Goal: Task Accomplishment & Management: Use online tool/utility

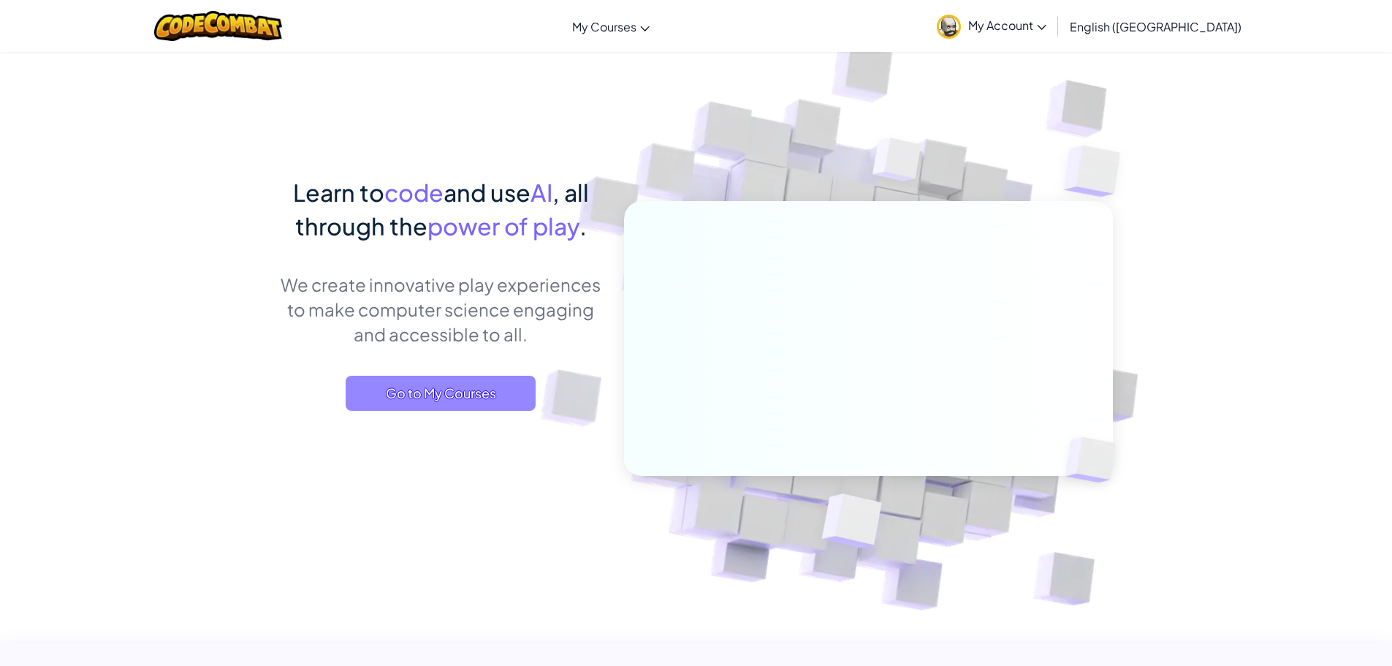
click at [485, 396] on span "Go to My Courses" at bounding box center [441, 393] width 190 height 35
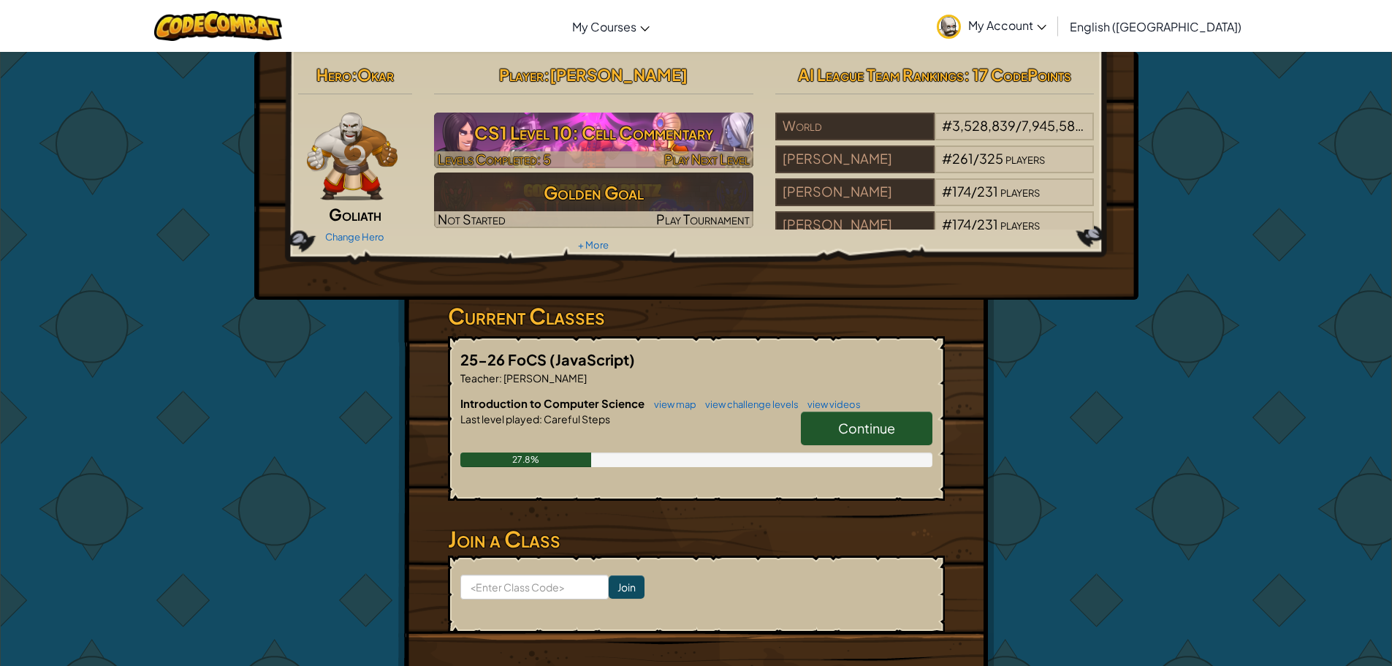
click at [576, 134] on h3 "CS1 Level 10: Cell Commentary" at bounding box center [593, 132] width 319 height 33
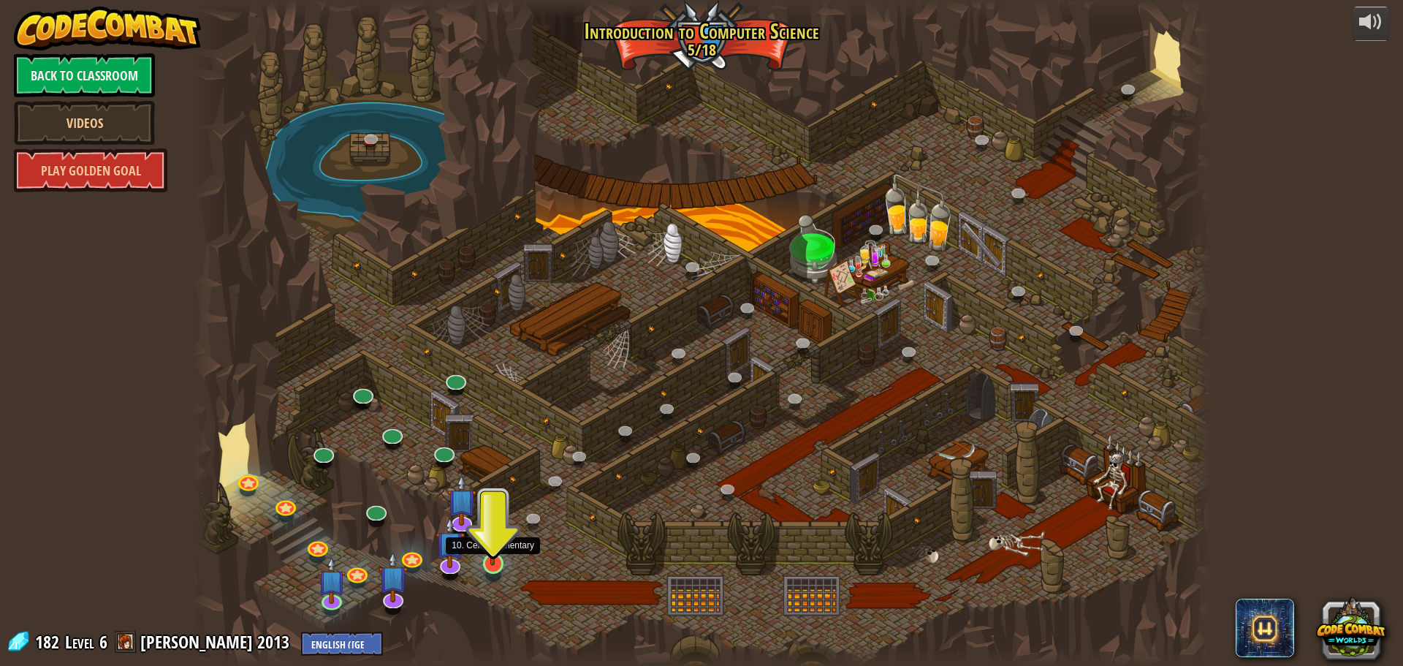
click at [490, 539] on img at bounding box center [493, 534] width 27 height 62
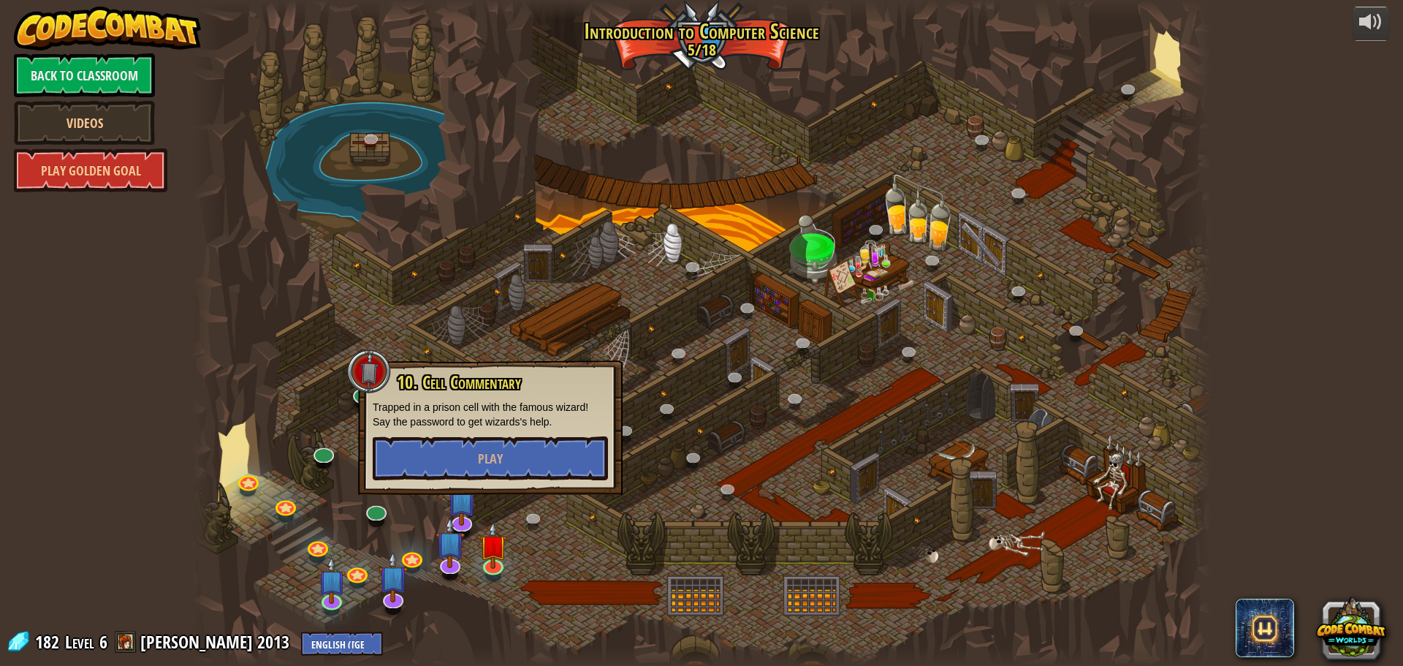
drag, startPoint x: 488, startPoint y: 440, endPoint x: 497, endPoint y: 439, distance: 8.9
click at [497, 439] on div "10. Cell Commentary Trapped in a prison cell with the famous wizard! Say the pa…" at bounding box center [490, 426] width 235 height 107
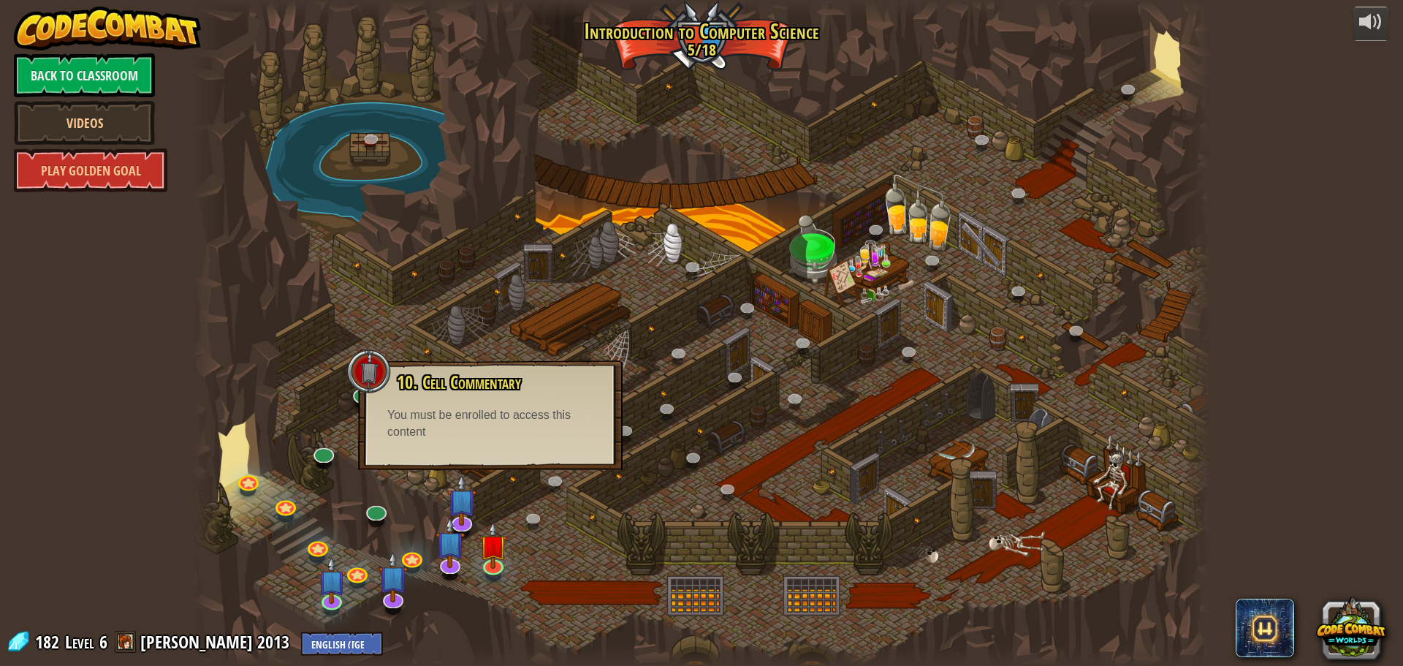
click at [488, 448] on div "10. Cell Commentary Trapped in a prison cell with the famous wizard! Say the pa…" at bounding box center [490, 415] width 265 height 110
click at [485, 447] on div "10. Cell Commentary Trapped in a prison cell with the famous wizard! Say the pa…" at bounding box center [490, 415] width 265 height 110
click at [480, 447] on div "10. Cell Commentary Trapped in a prison cell with the famous wizard! Say the pa…" at bounding box center [490, 415] width 265 height 110
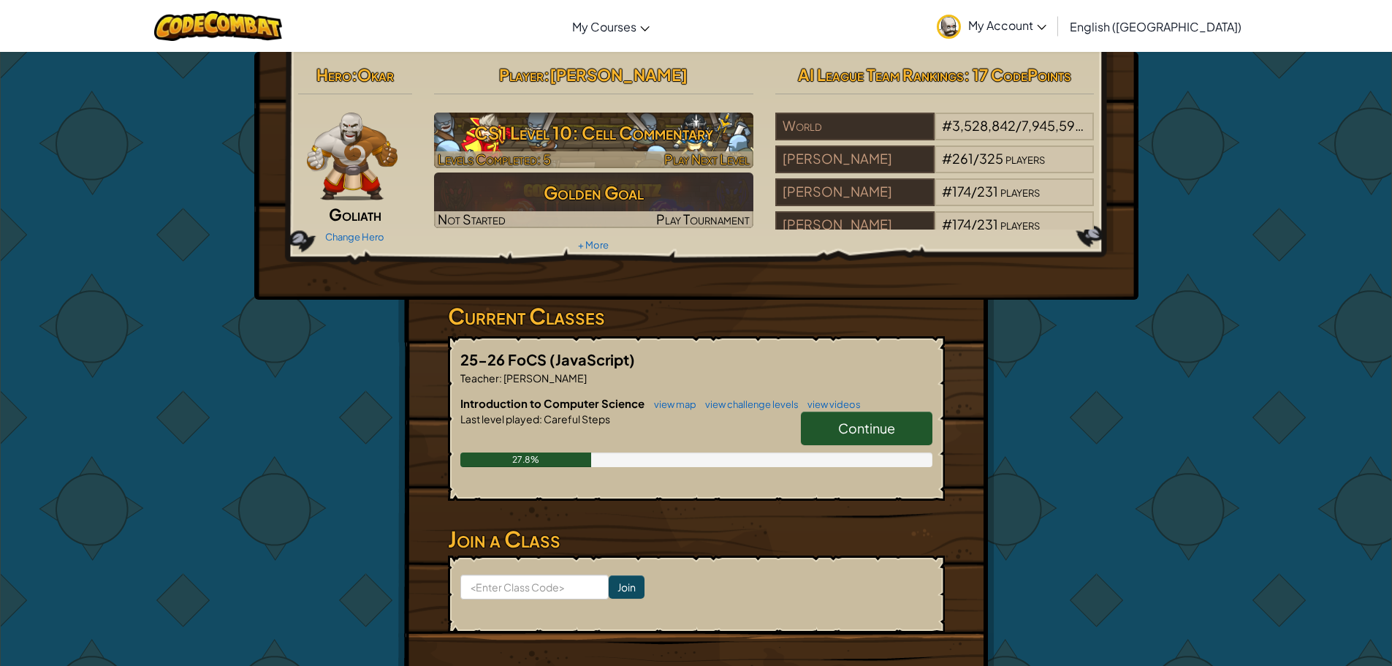
click at [570, 137] on h3 "CS1 Level 10: Cell Commentary" at bounding box center [593, 132] width 319 height 33
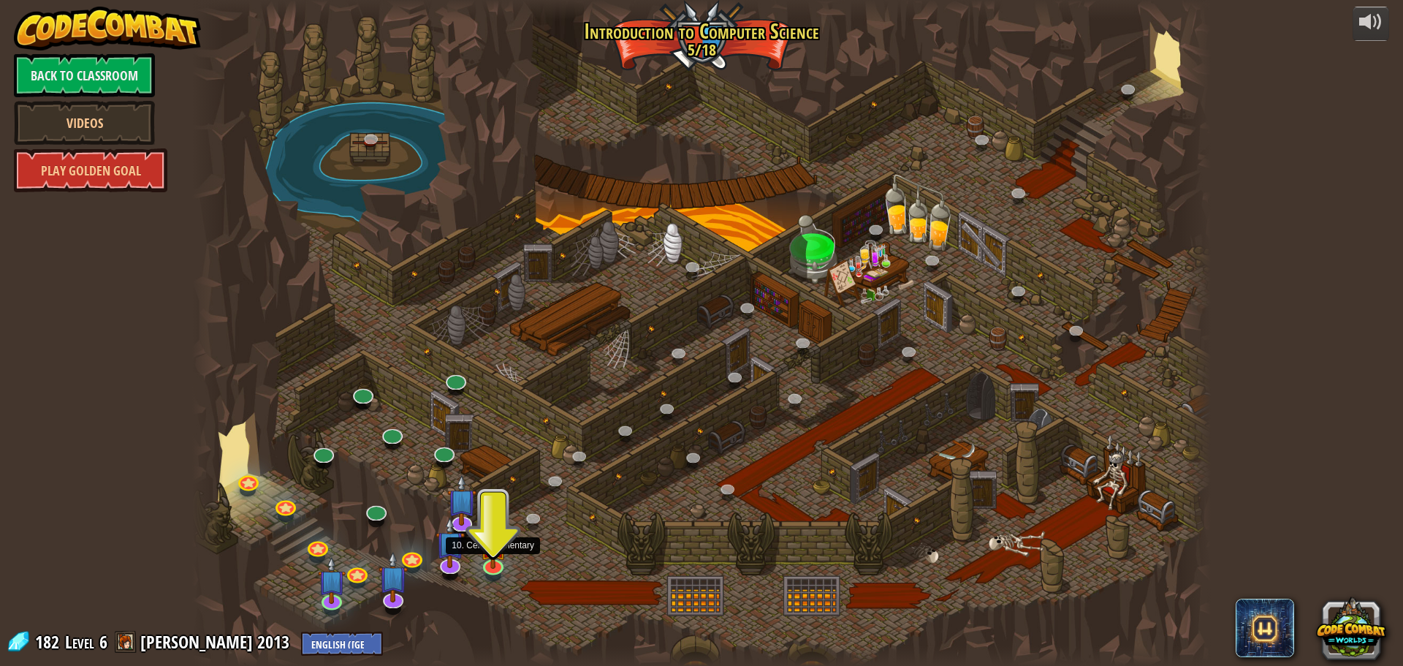
drag, startPoint x: 496, startPoint y: 557, endPoint x: 498, endPoint y: 444, distance: 113.3
click at [497, 557] on img at bounding box center [493, 545] width 27 height 47
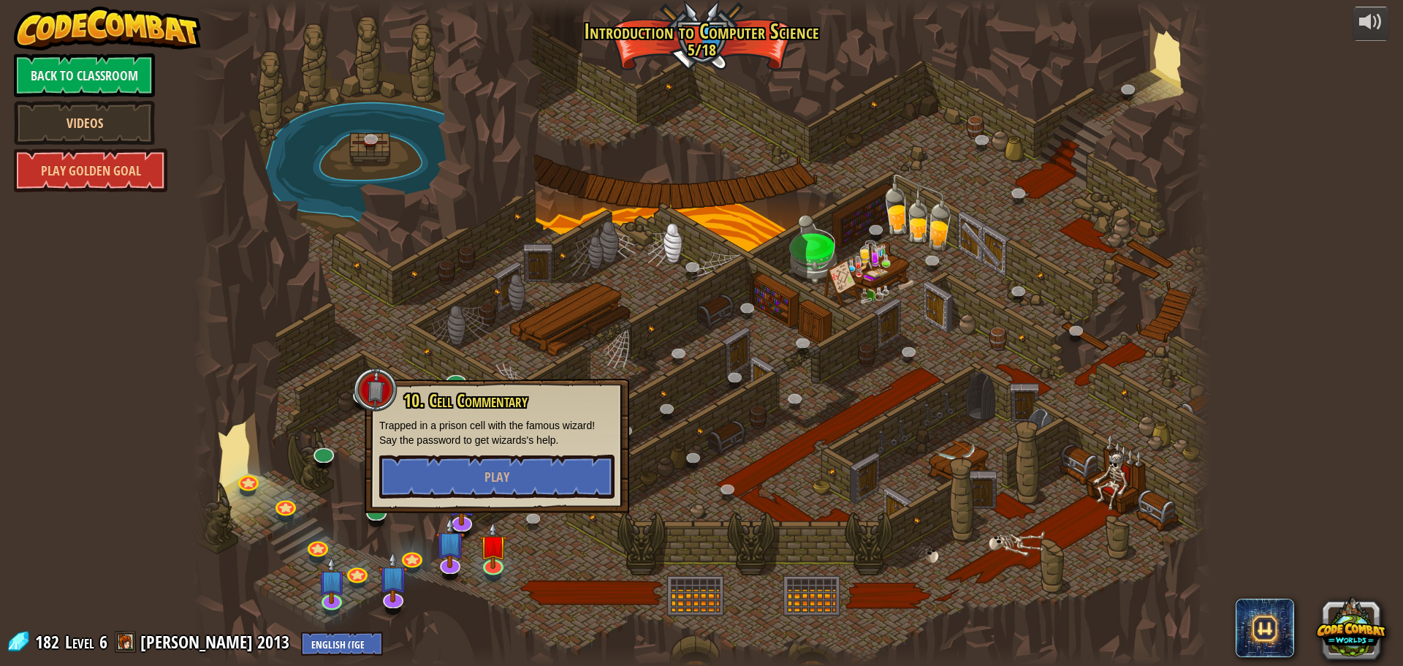
drag, startPoint x: 408, startPoint y: 264, endPoint x: 456, endPoint y: 325, distance: 77.5
click at [452, 312] on div at bounding box center [701, 333] width 1019 height 666
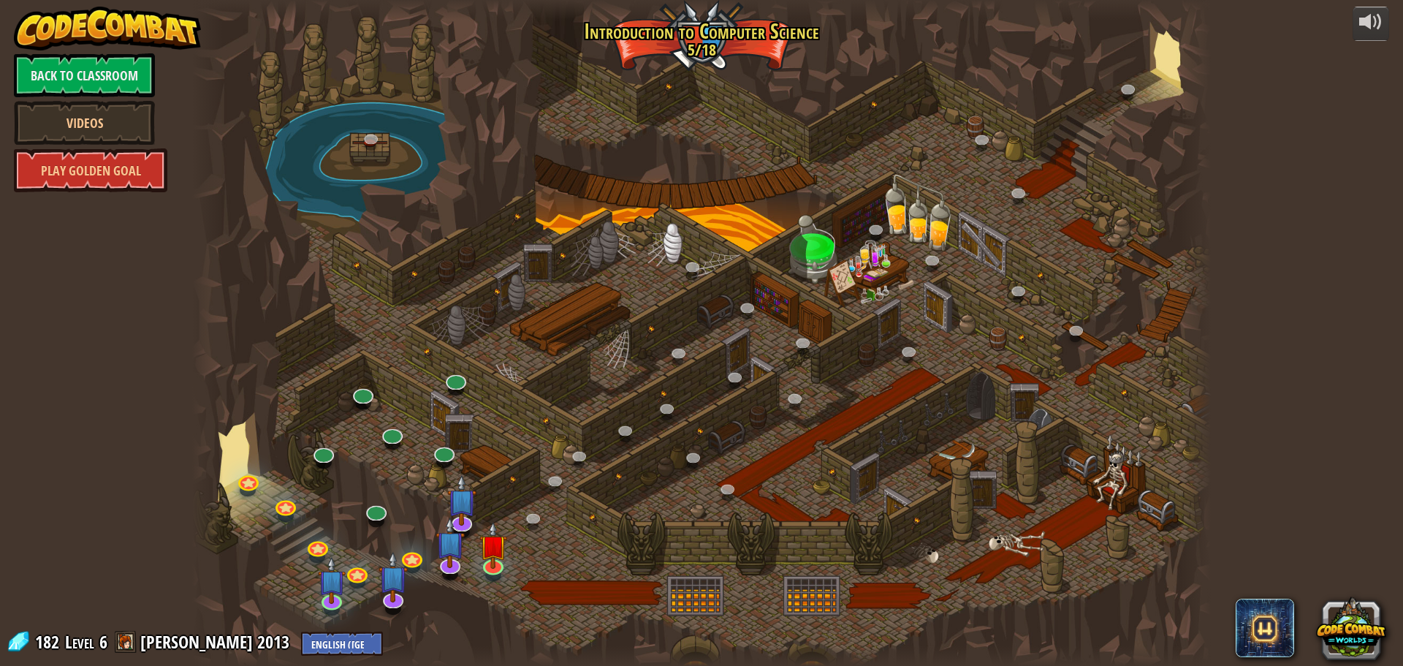
drag, startPoint x: 444, startPoint y: 407, endPoint x: 461, endPoint y: 426, distance: 25.9
click at [458, 421] on div at bounding box center [701, 333] width 1019 height 666
click at [493, 547] on img at bounding box center [493, 534] width 27 height 62
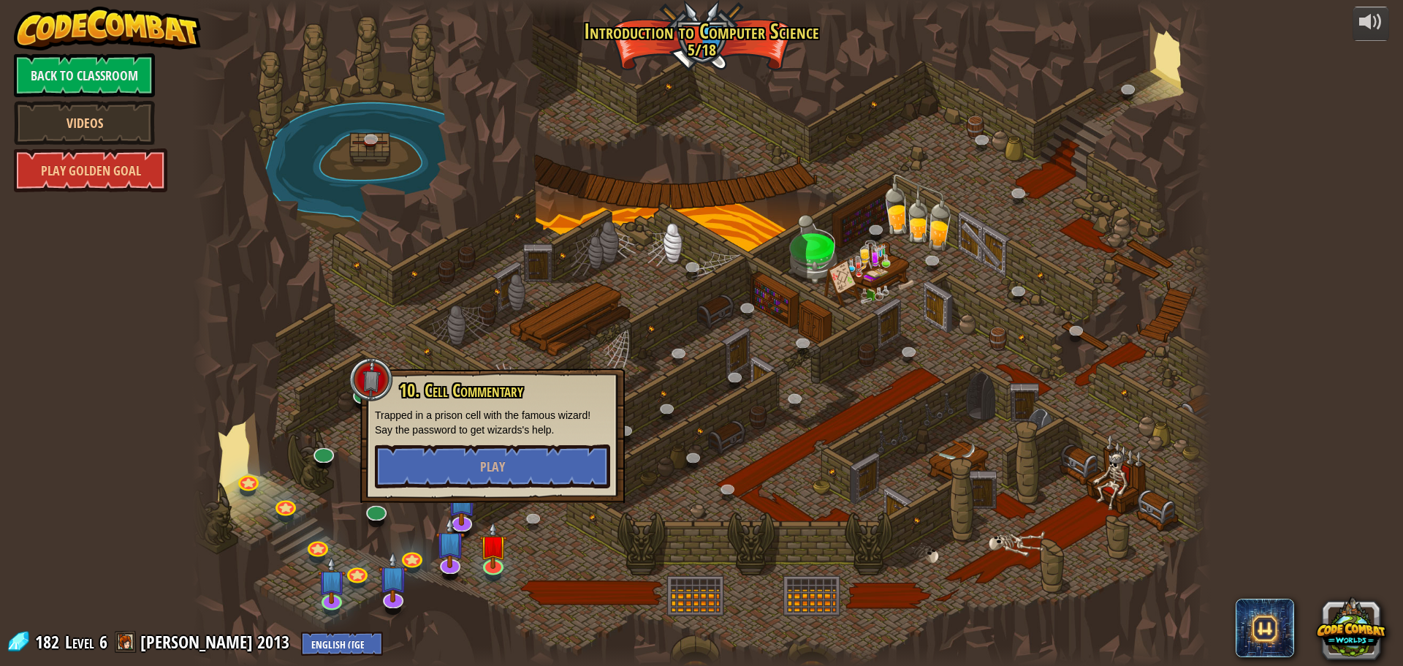
click at [498, 506] on div at bounding box center [701, 333] width 1019 height 666
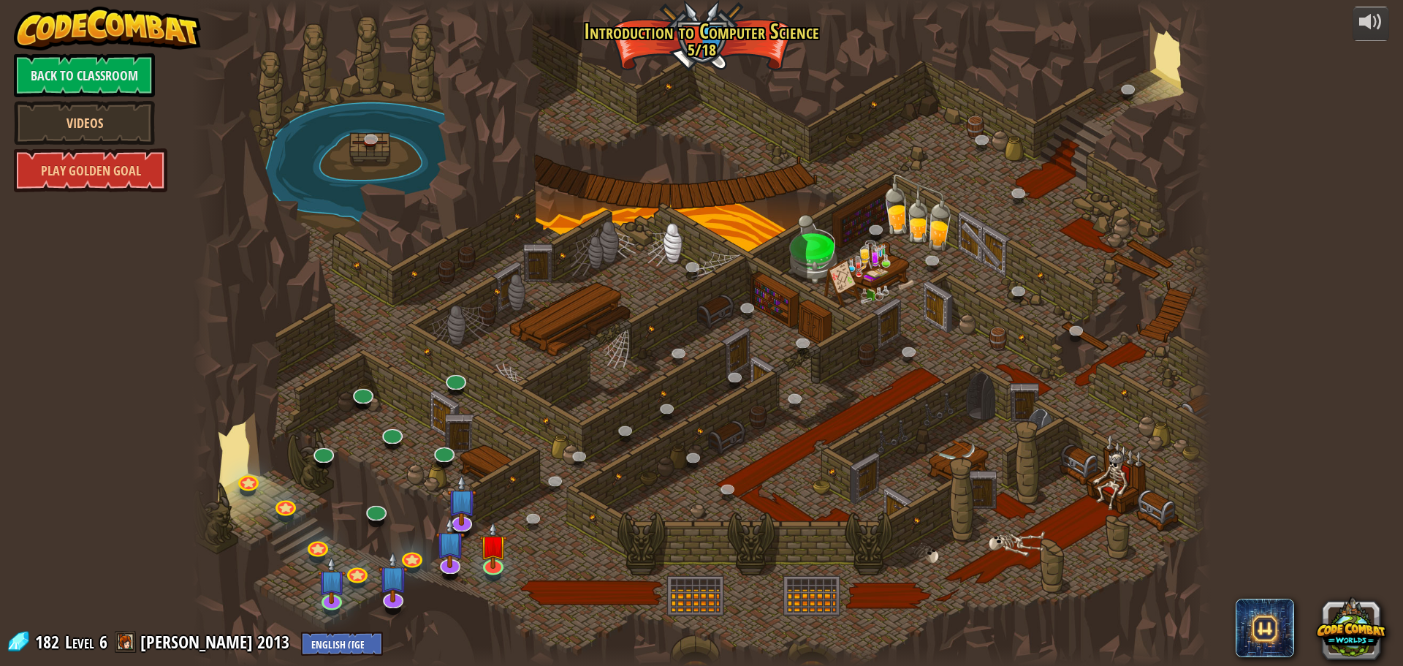
click at [488, 471] on div at bounding box center [701, 333] width 1019 height 666
click at [488, 555] on img at bounding box center [493, 534] width 27 height 62
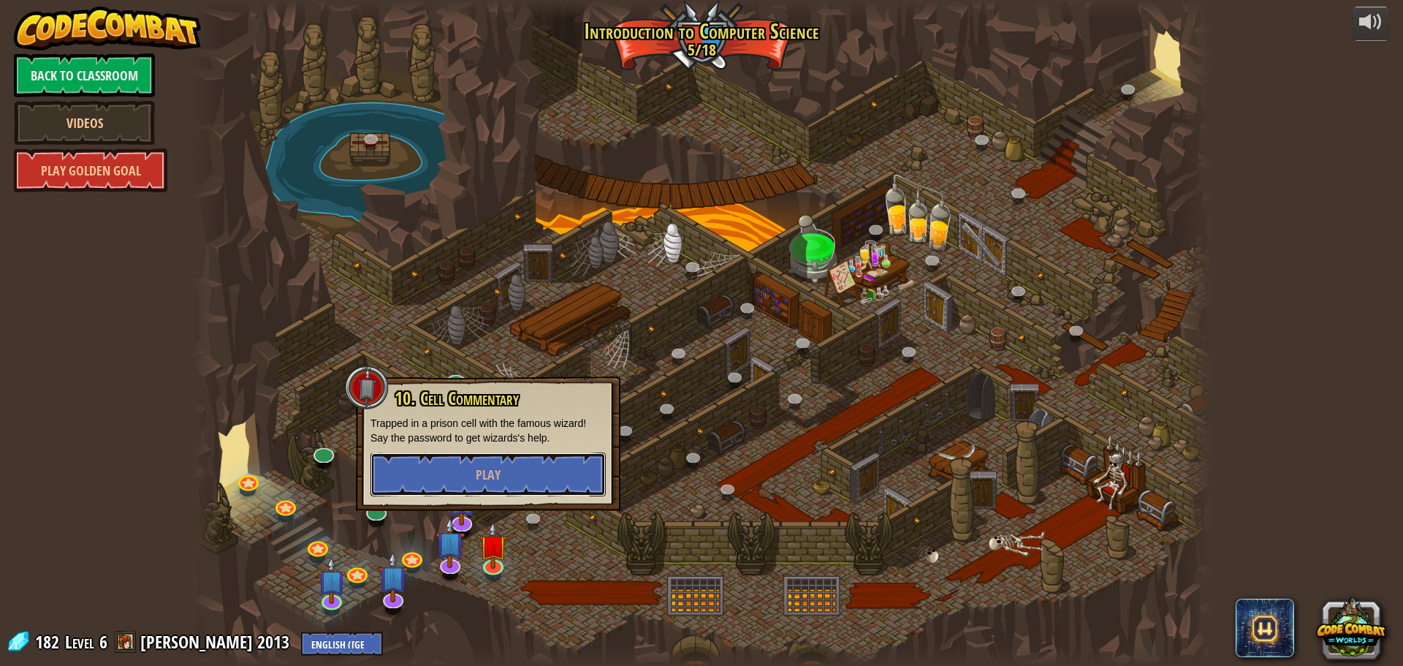
click at [491, 470] on span "Play" at bounding box center [488, 475] width 25 height 18
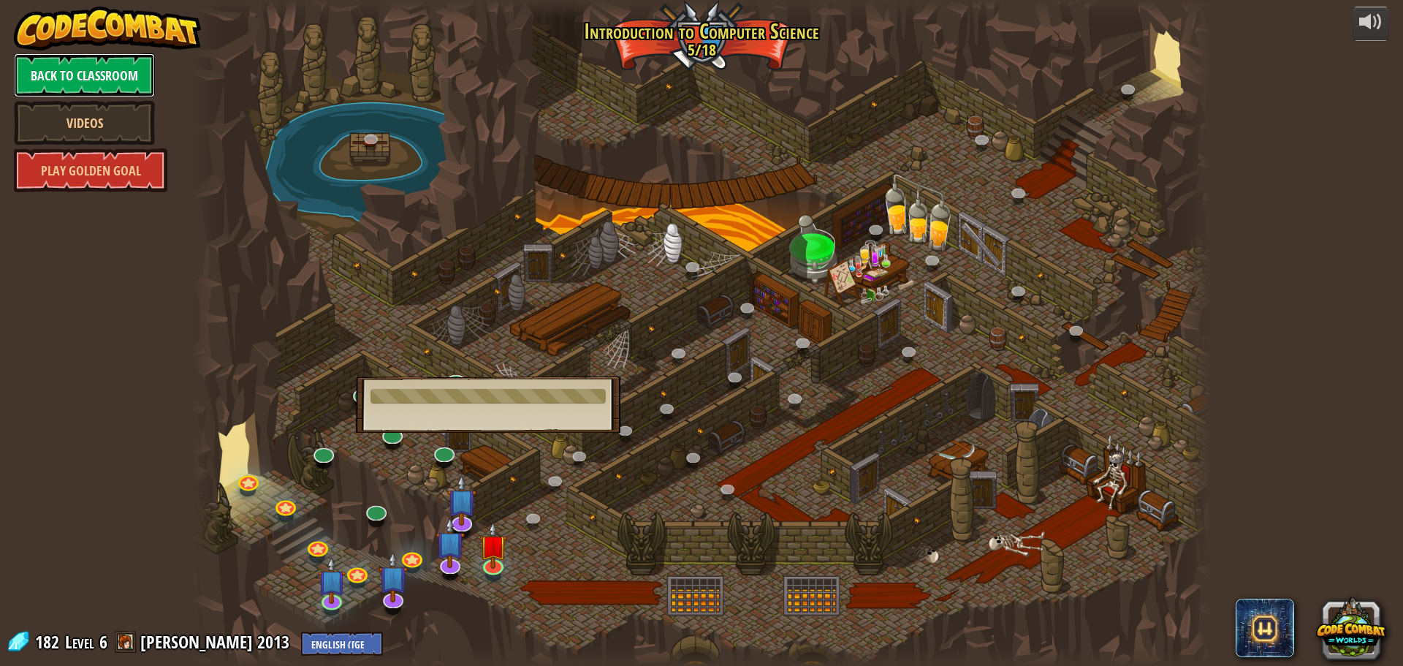
click at [102, 67] on link "Back to Classroom" at bounding box center [84, 75] width 141 height 44
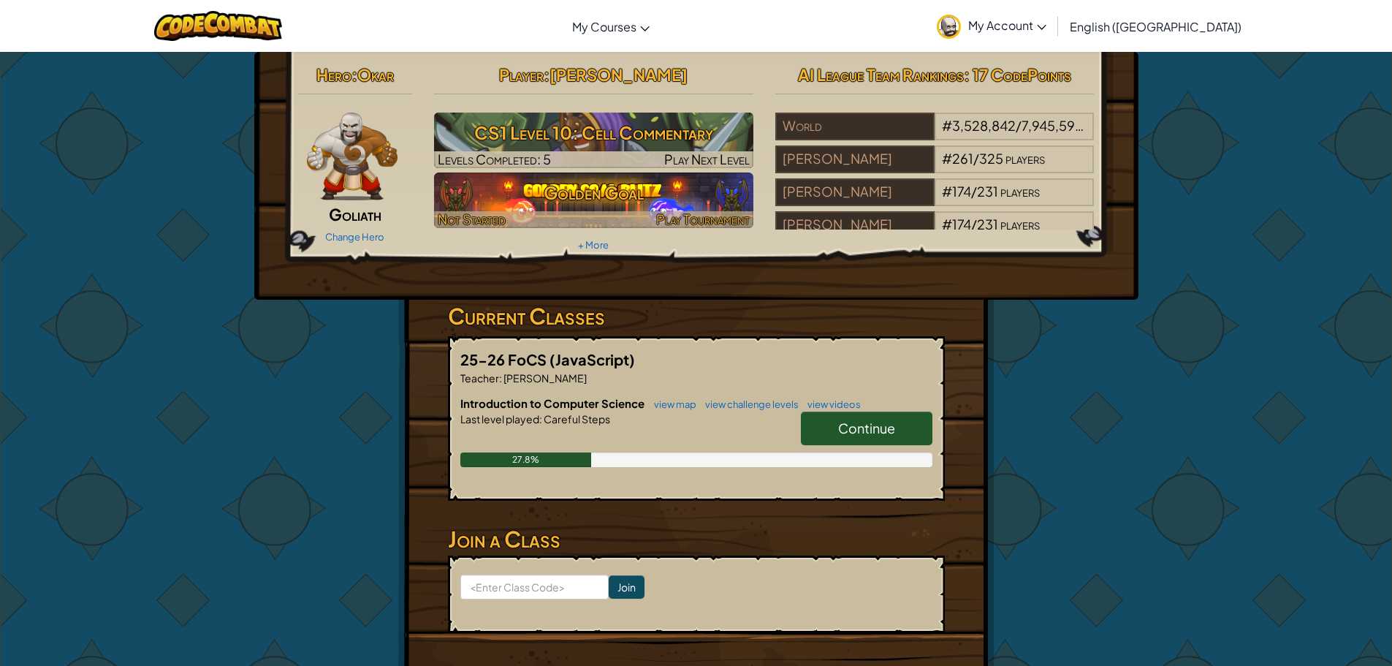
click at [619, 202] on h3 "Golden Goal" at bounding box center [593, 192] width 319 height 33
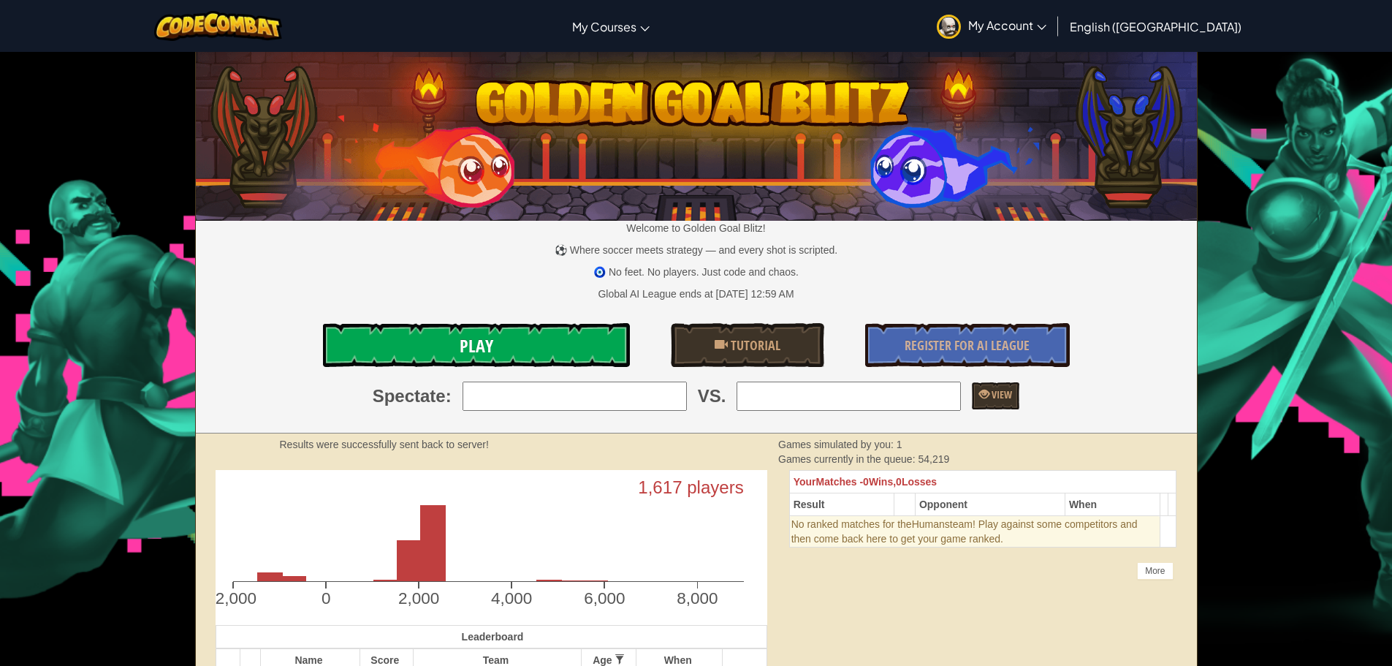
click at [583, 342] on link "Play" at bounding box center [476, 345] width 307 height 44
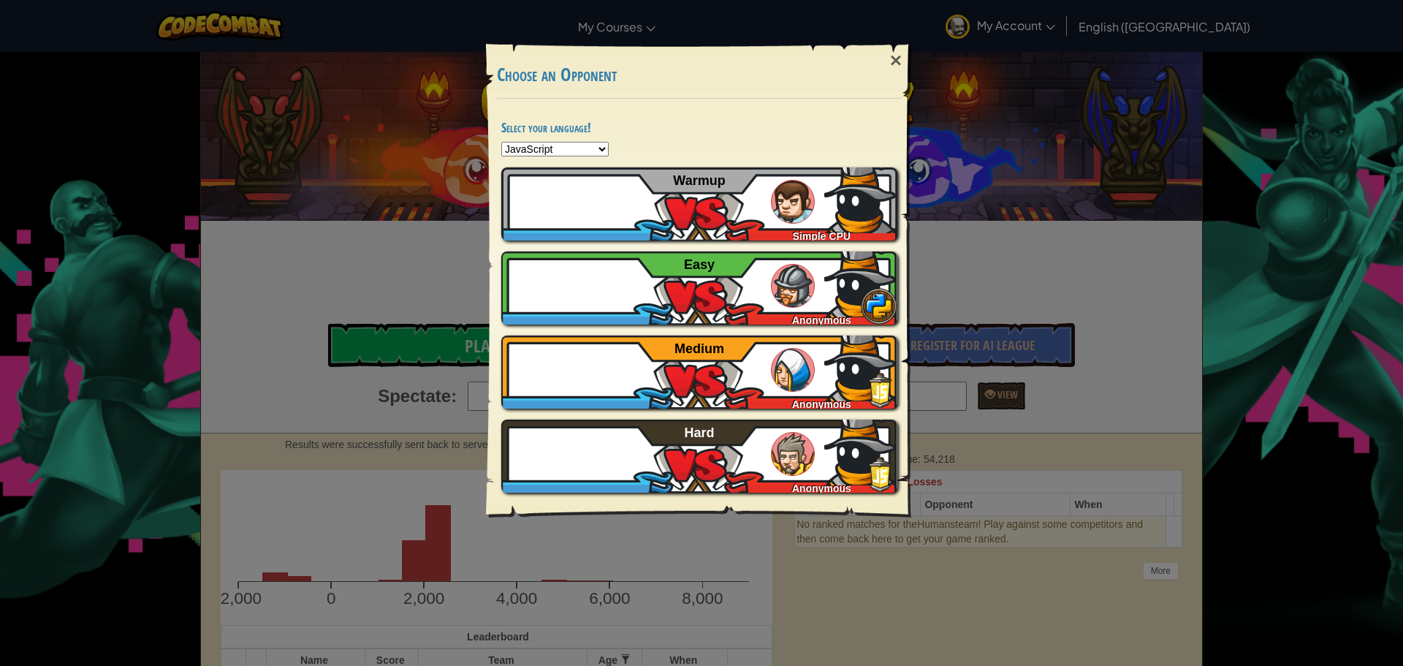
click at [558, 149] on select "Python JavaScript CoffeeScript Lua C++ Java (Experimental)" at bounding box center [554, 149] width 107 height 15
click at [892, 51] on div "×" at bounding box center [896, 60] width 34 height 42
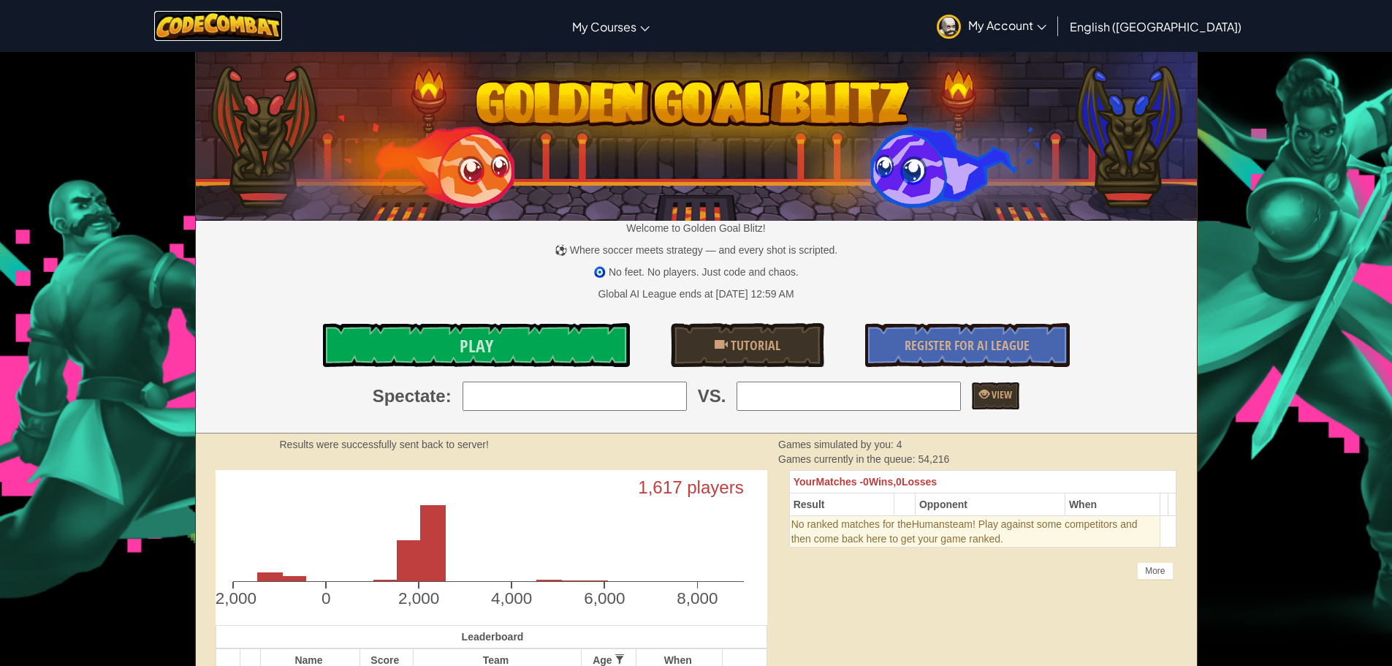
click at [251, 21] on img at bounding box center [218, 26] width 128 height 30
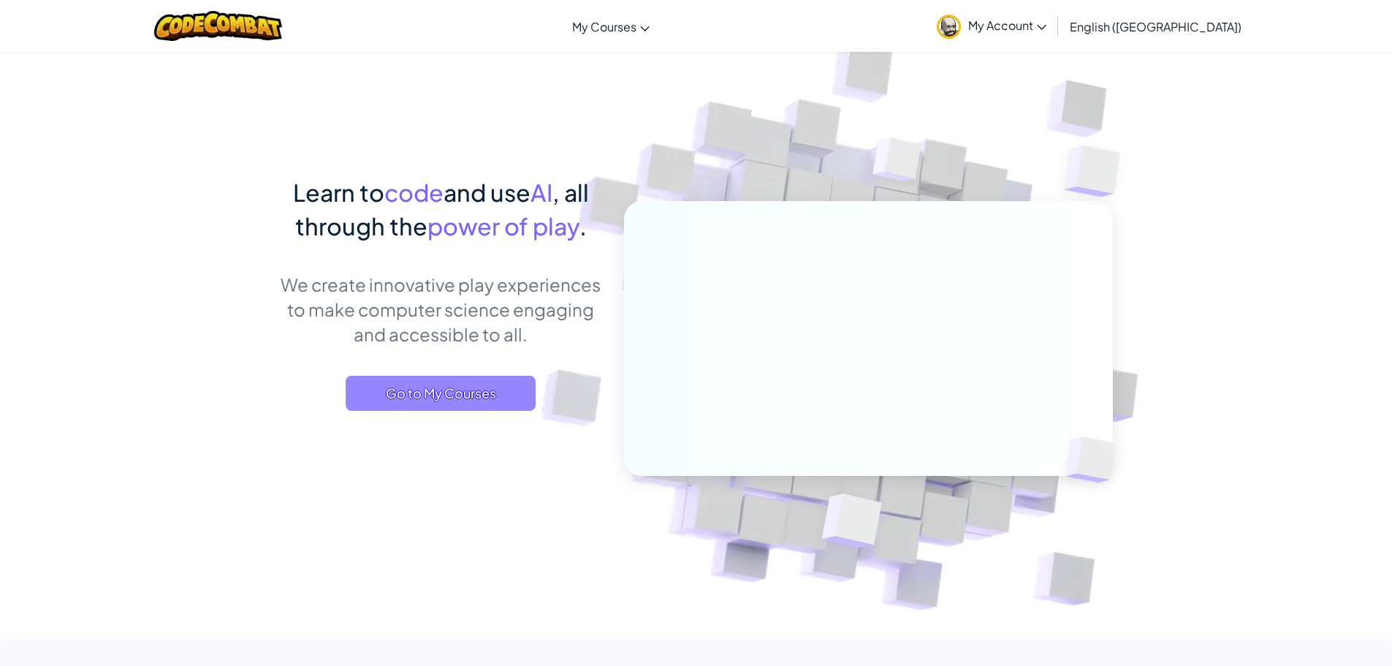
click at [499, 382] on span "Go to My Courses" at bounding box center [441, 393] width 190 height 35
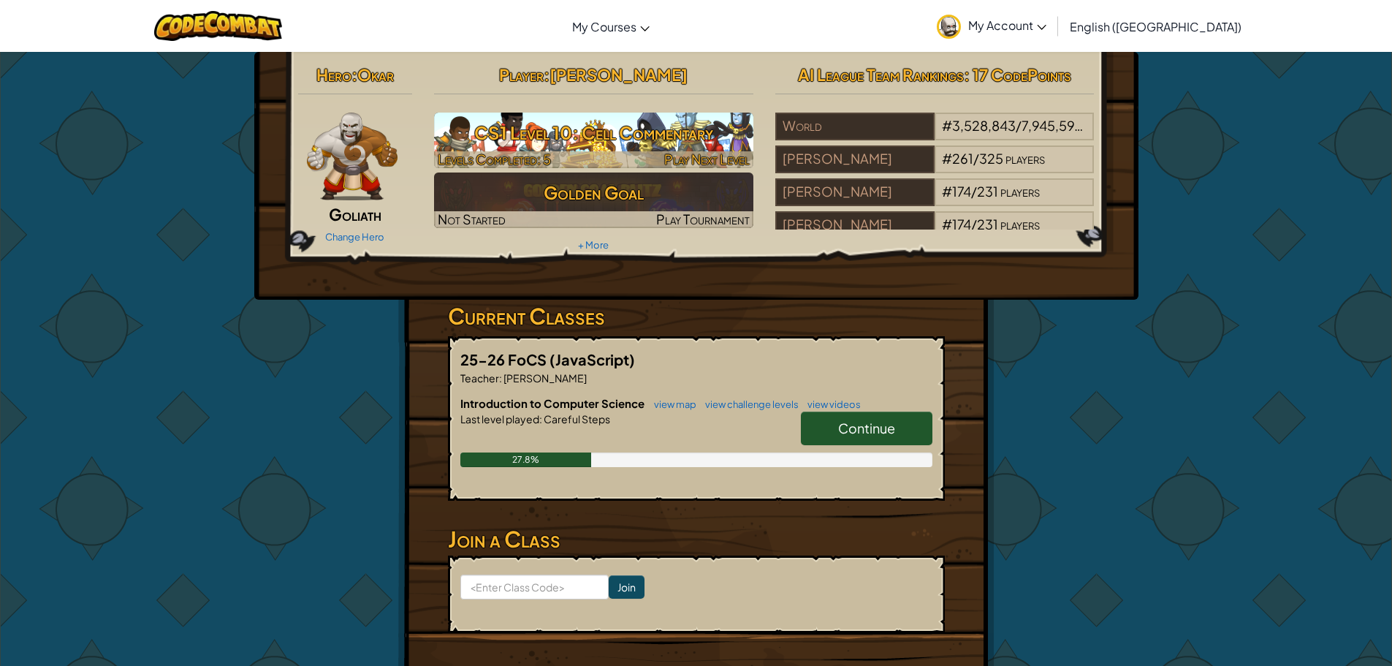
click at [532, 132] on h3 "CS1 Level 10: Cell Commentary" at bounding box center [593, 132] width 319 height 33
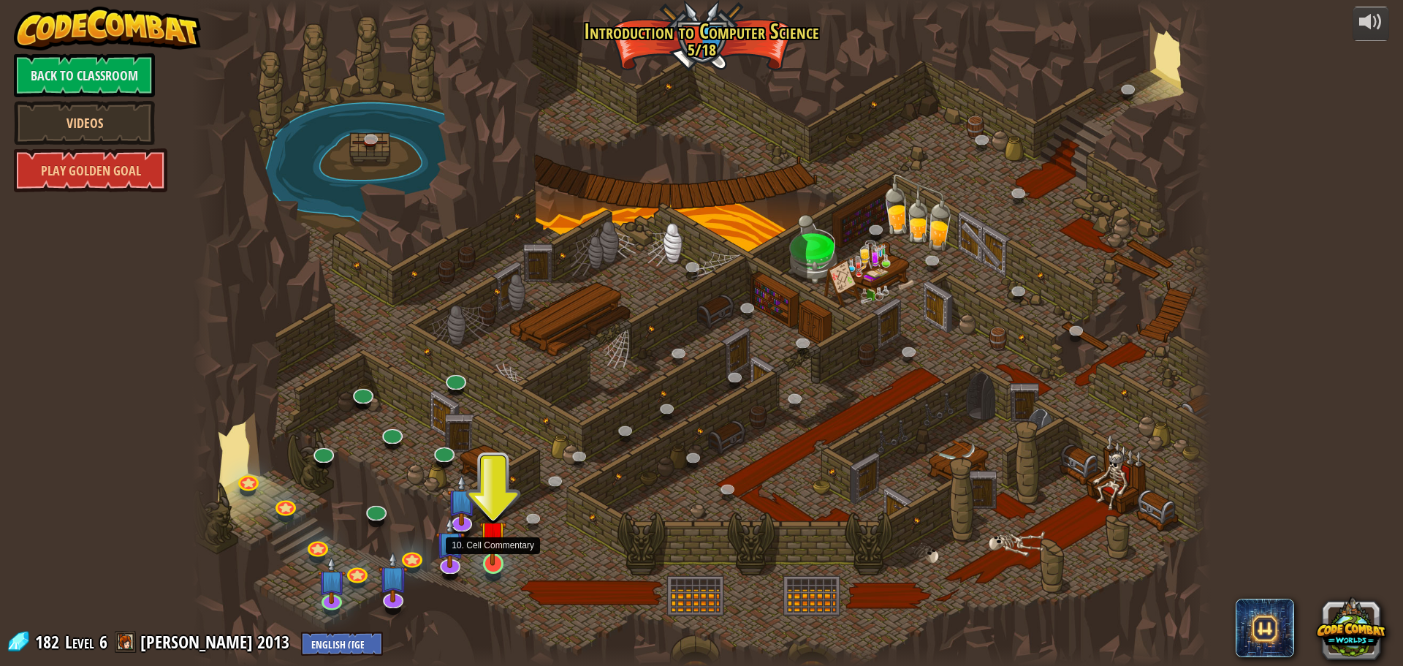
click at [504, 547] on img at bounding box center [493, 534] width 27 height 62
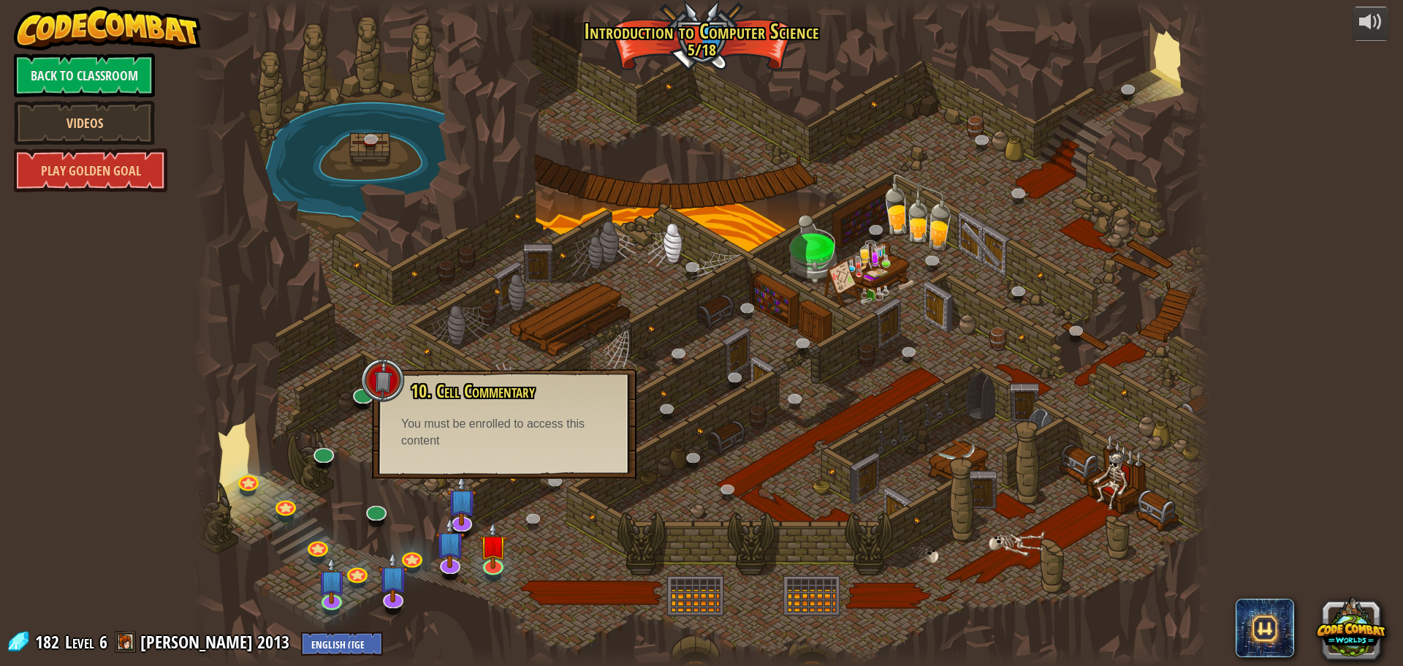
click at [496, 481] on div at bounding box center [701, 333] width 1019 height 666
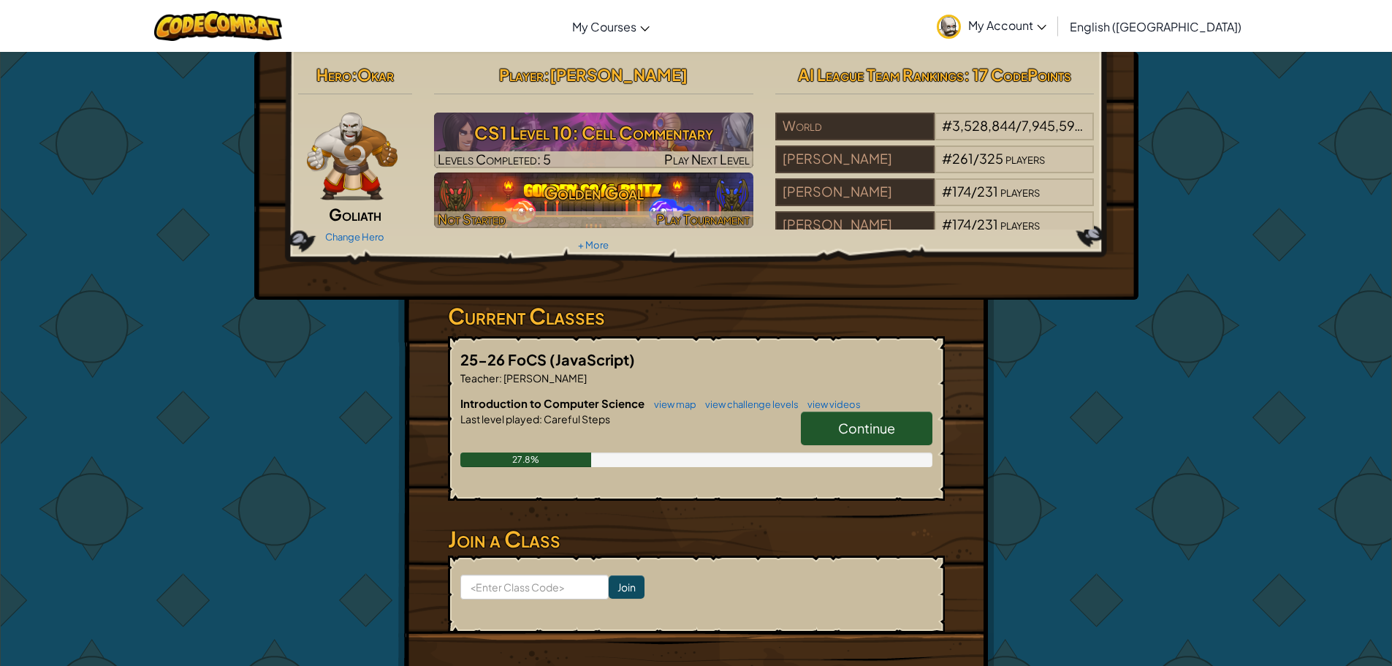
click at [621, 202] on h3 "Golden Goal" at bounding box center [593, 192] width 319 height 33
